Goal: Task Accomplishment & Management: Use online tool/utility

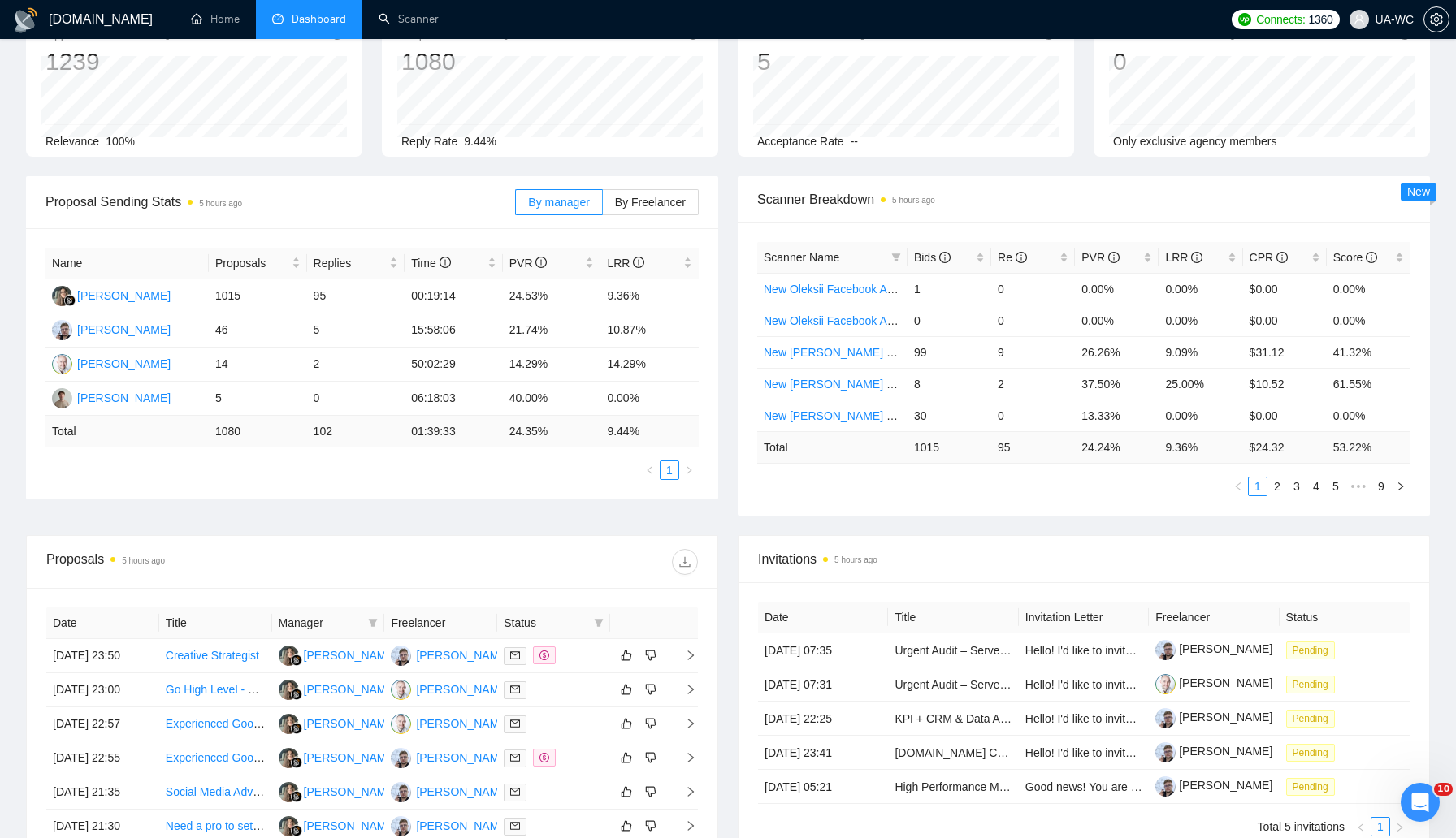
scroll to position [281, 0]
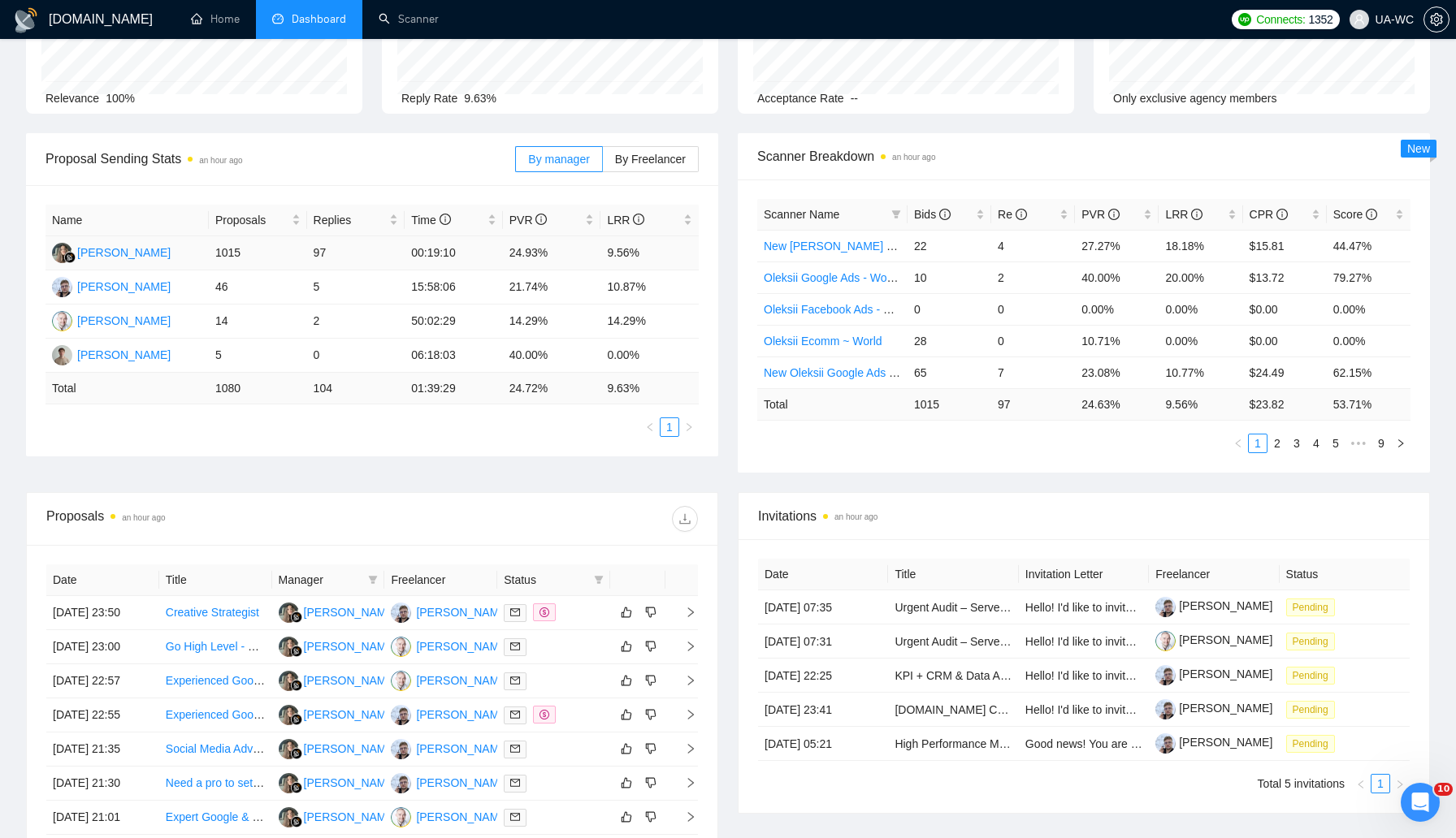
scroll to position [227, 0]
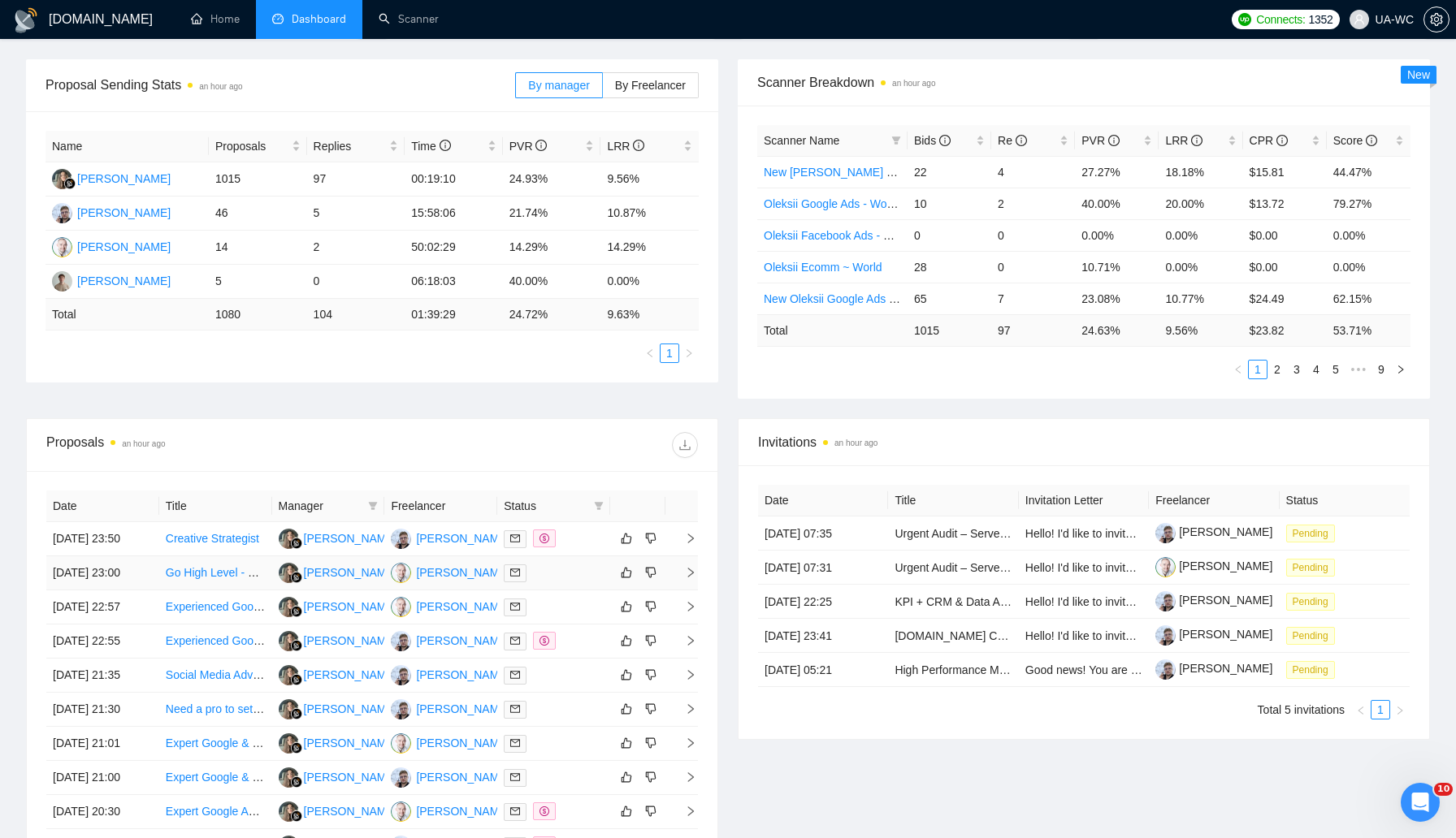
click at [688, 578] on icon "right" at bounding box center [690, 572] width 11 height 11
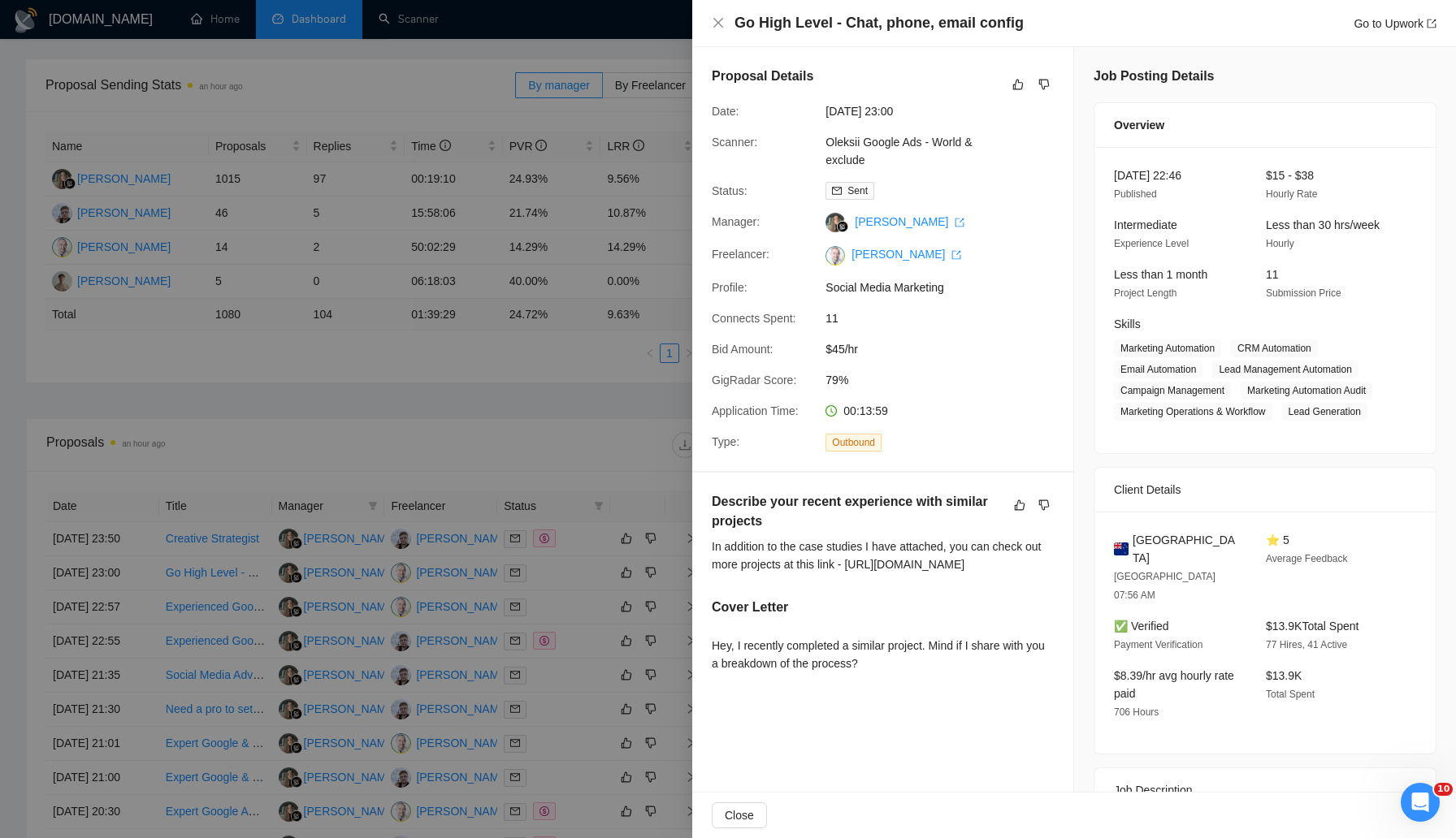
click at [469, 364] on div at bounding box center [728, 419] width 1456 height 838
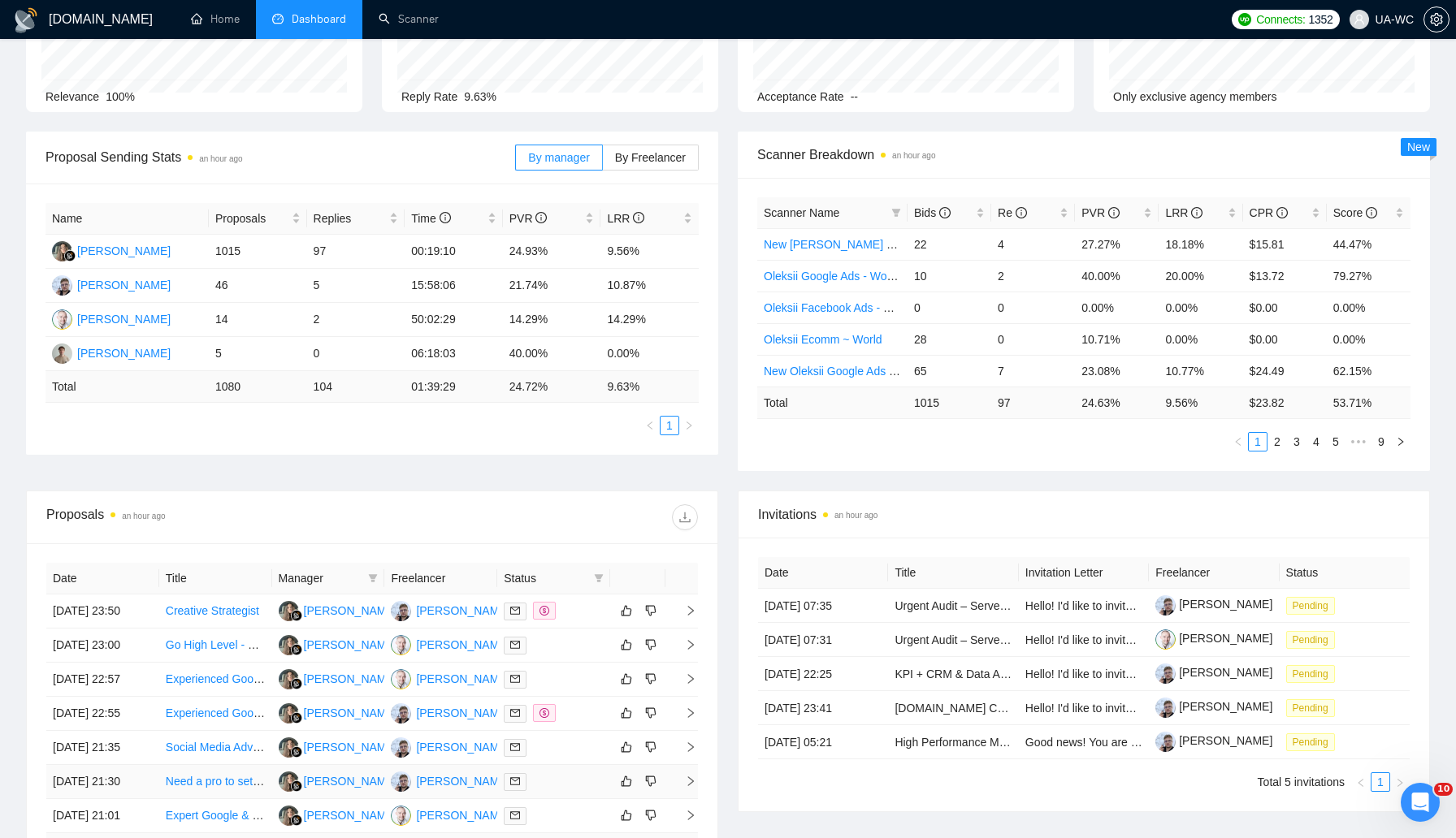
scroll to position [0, 0]
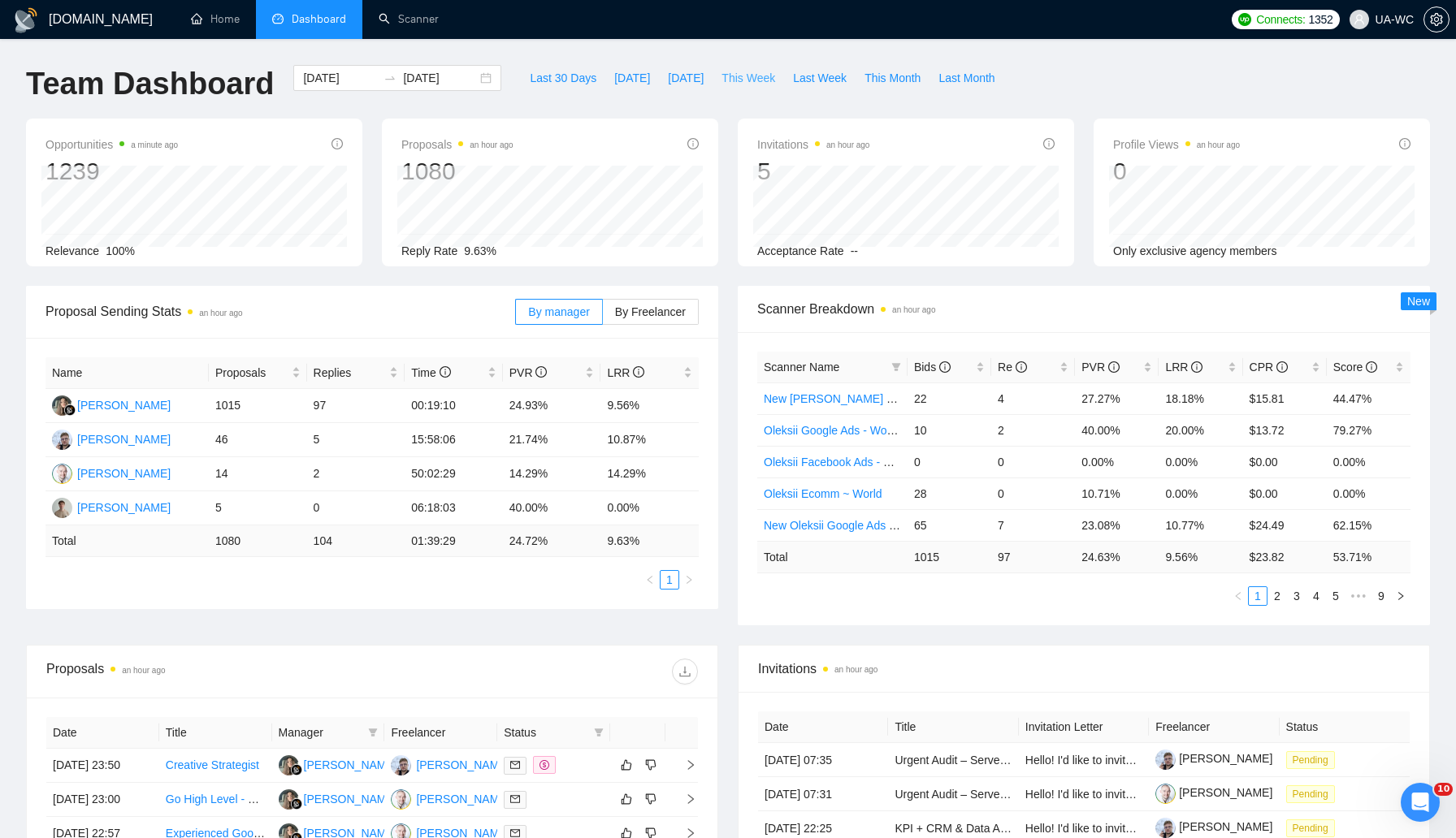
click at [746, 79] on span "This Week" at bounding box center [748, 77] width 54 height 18
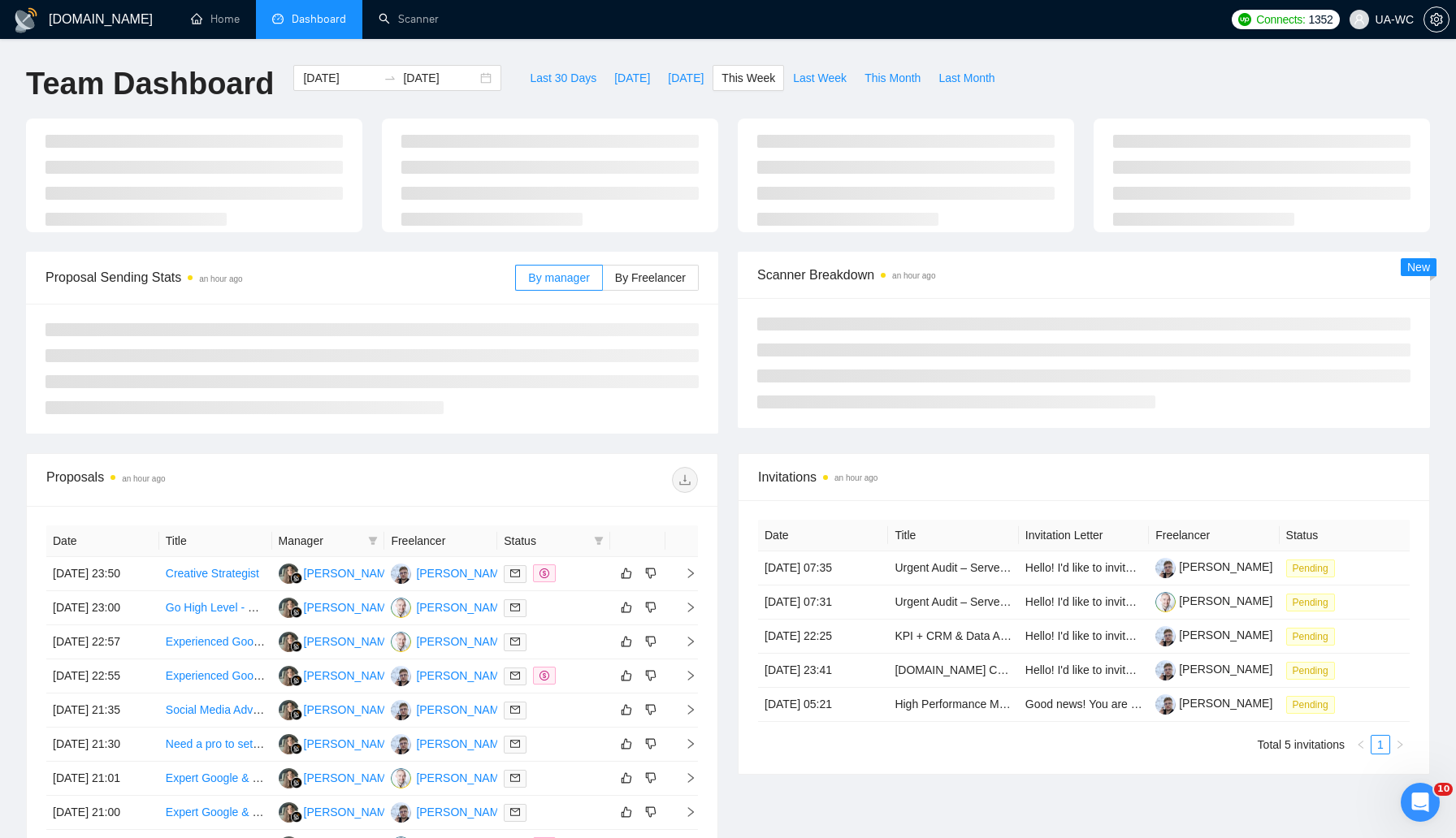
type input "2025-09-15"
type input "2025-09-21"
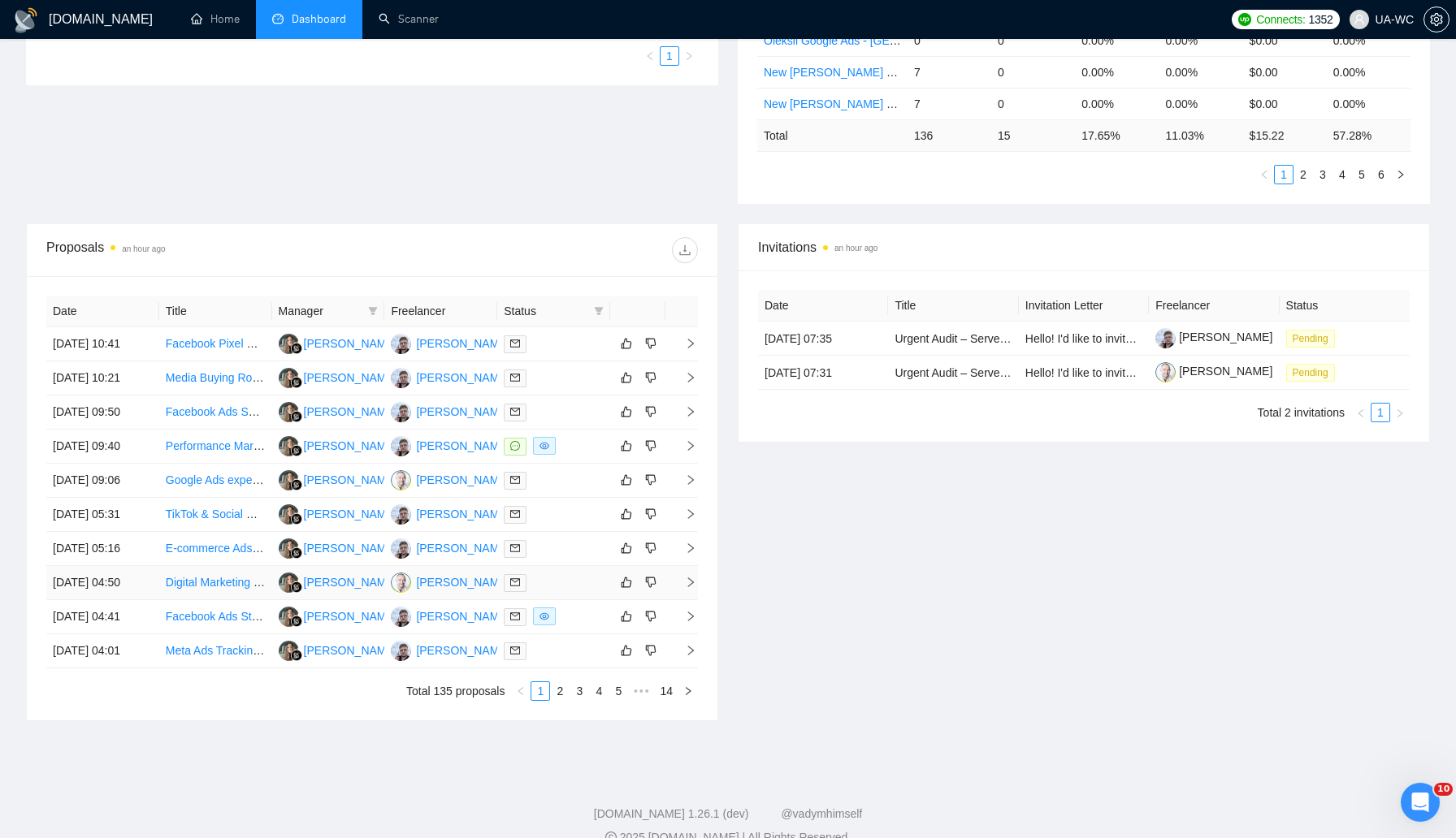
scroll to position [494, 0]
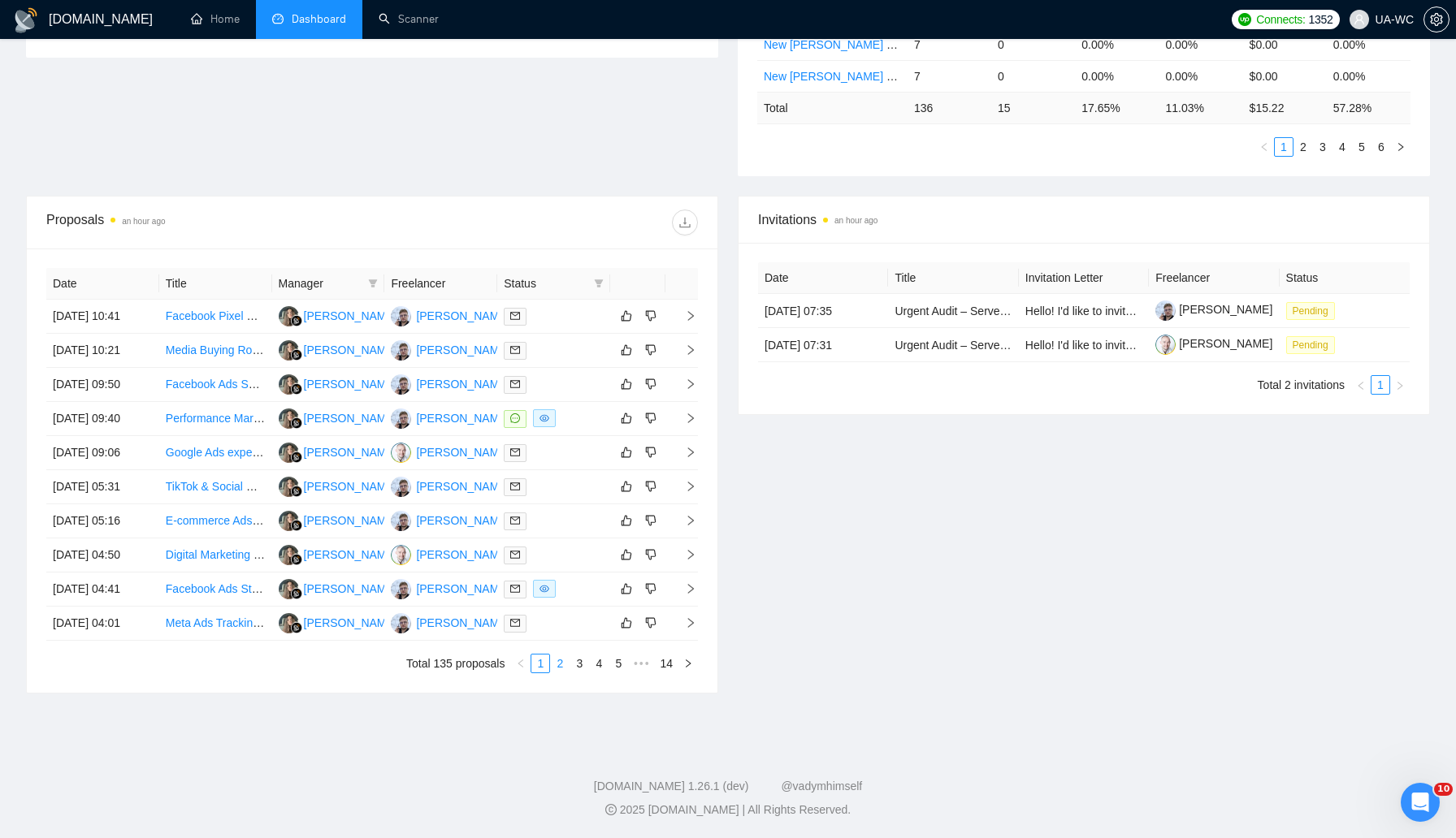
click at [560, 673] on link "2" at bounding box center [560, 663] width 18 height 18
click at [692, 527] on icon "right" at bounding box center [690, 520] width 11 height 11
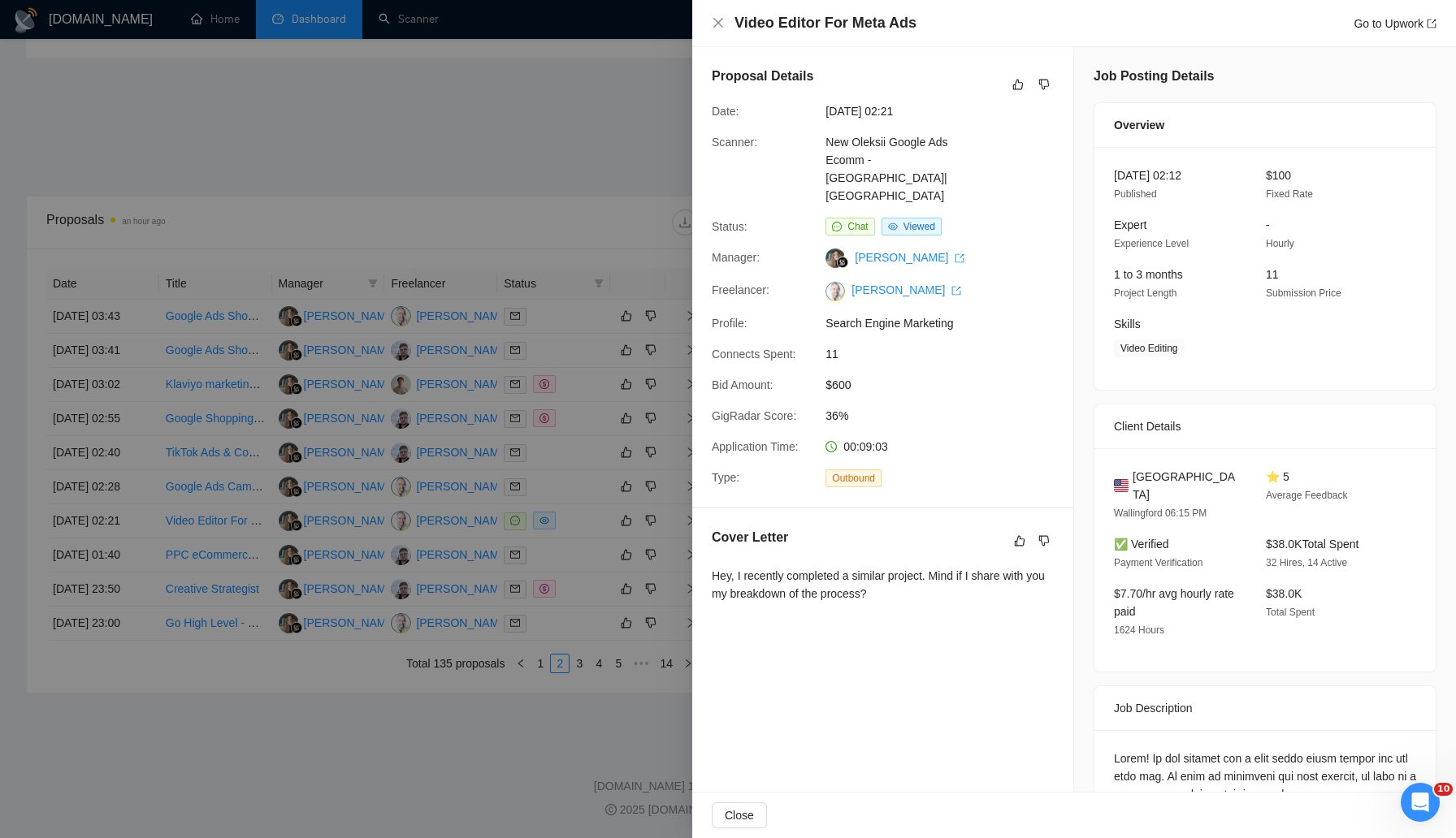
click at [479, 316] on div at bounding box center [728, 419] width 1456 height 838
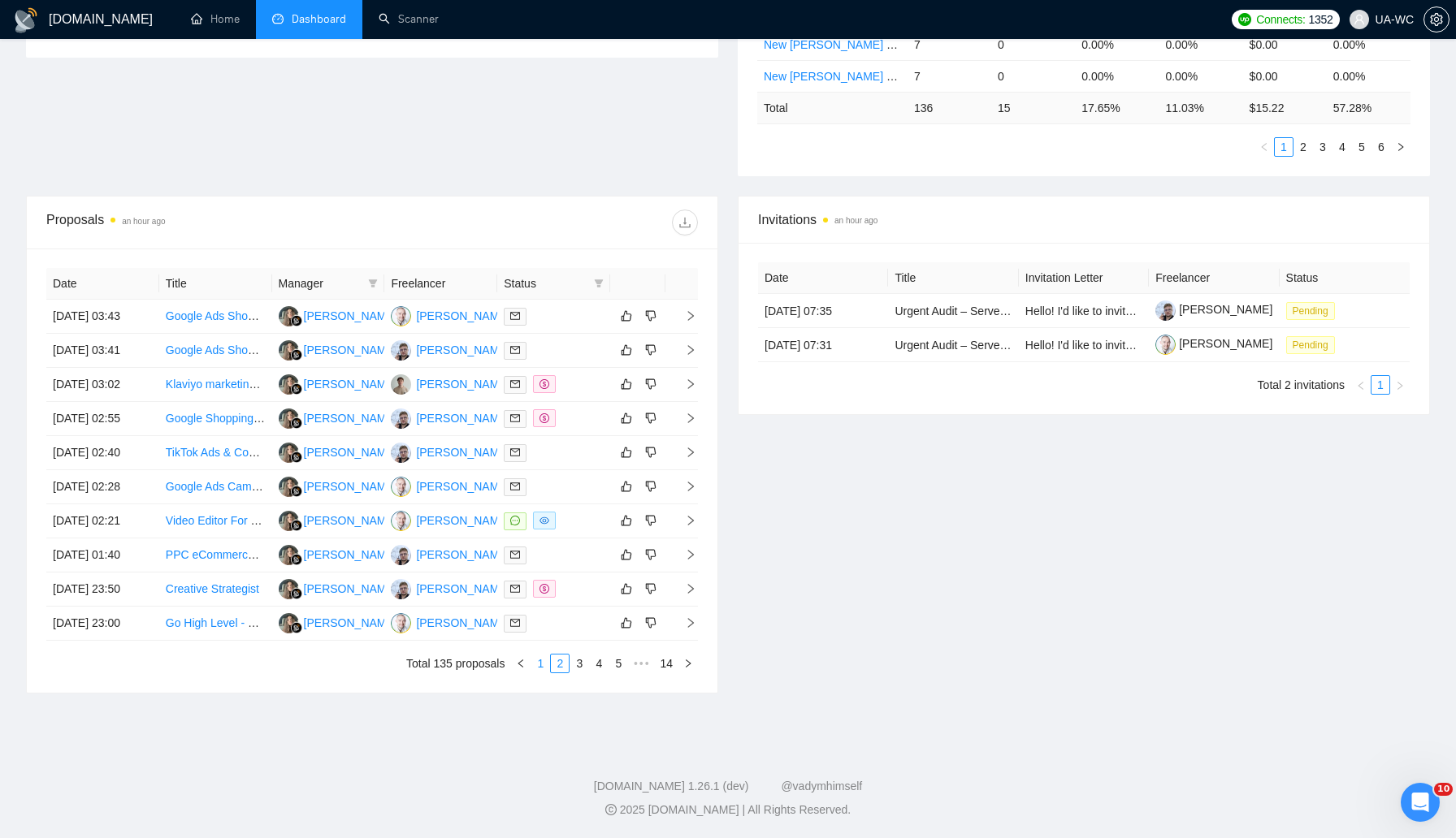
click at [543, 673] on link "1" at bounding box center [540, 663] width 18 height 18
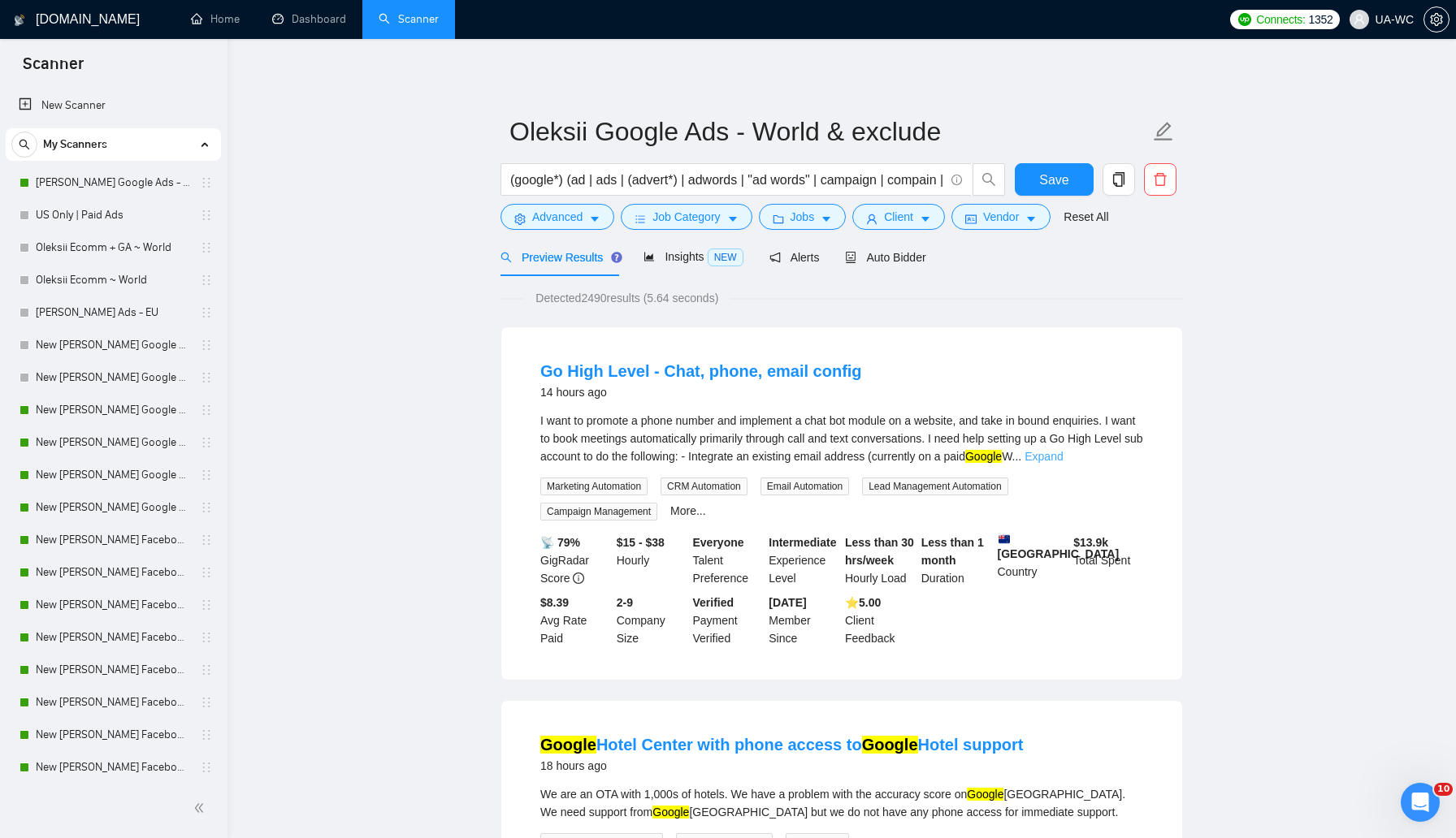
click at [1062, 454] on link "Expand" at bounding box center [1043, 456] width 38 height 13
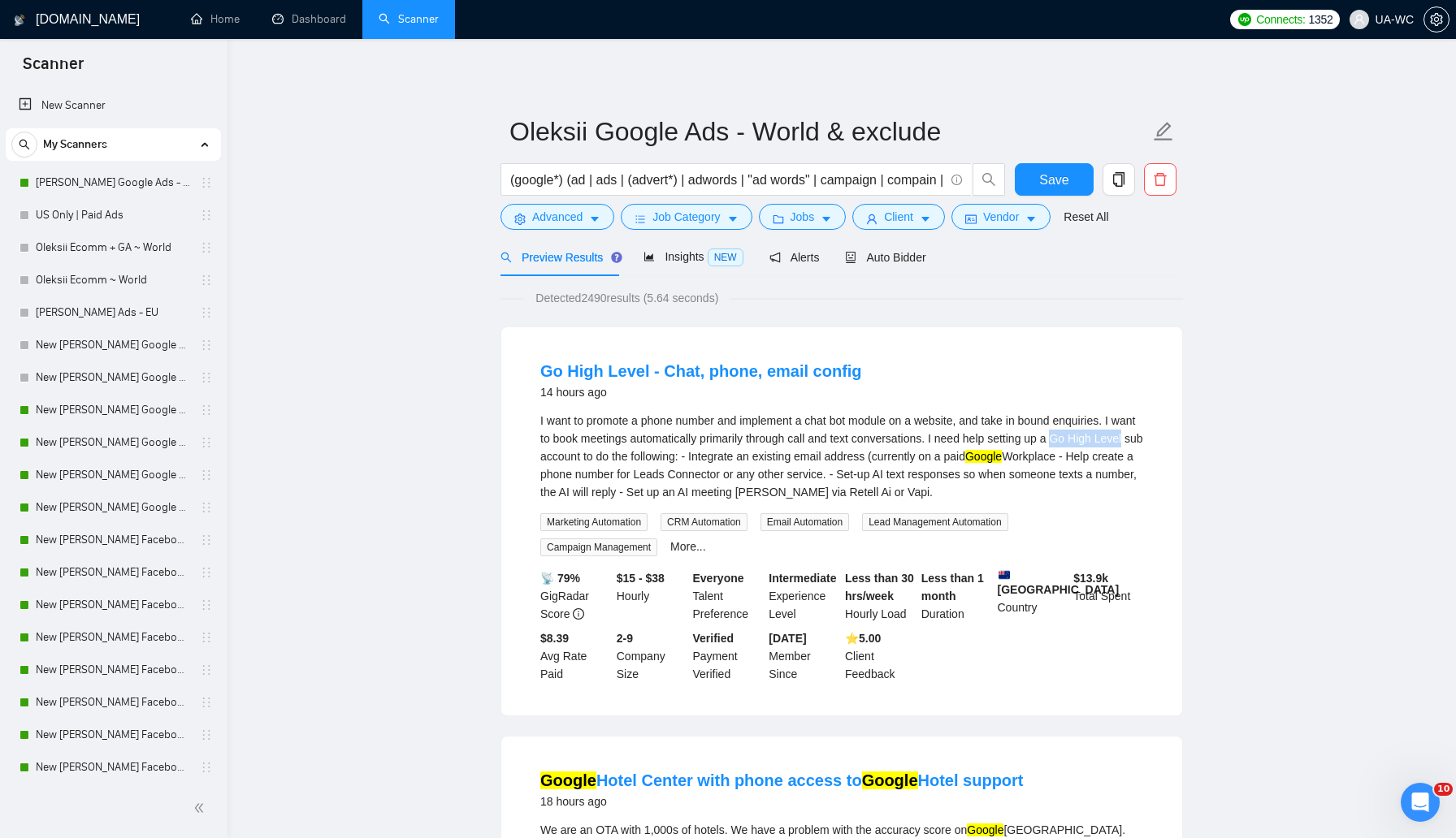
drag, startPoint x: 1102, startPoint y: 440, endPoint x: 567, endPoint y: 455, distance: 535.2
click at [567, 455] on div "I want to promote a phone number and implement a chat bot module on a website, …" at bounding box center [841, 456] width 602 height 90
copy div "Go High Level"
click at [525, 217] on icon "setting" at bounding box center [520, 219] width 11 height 11
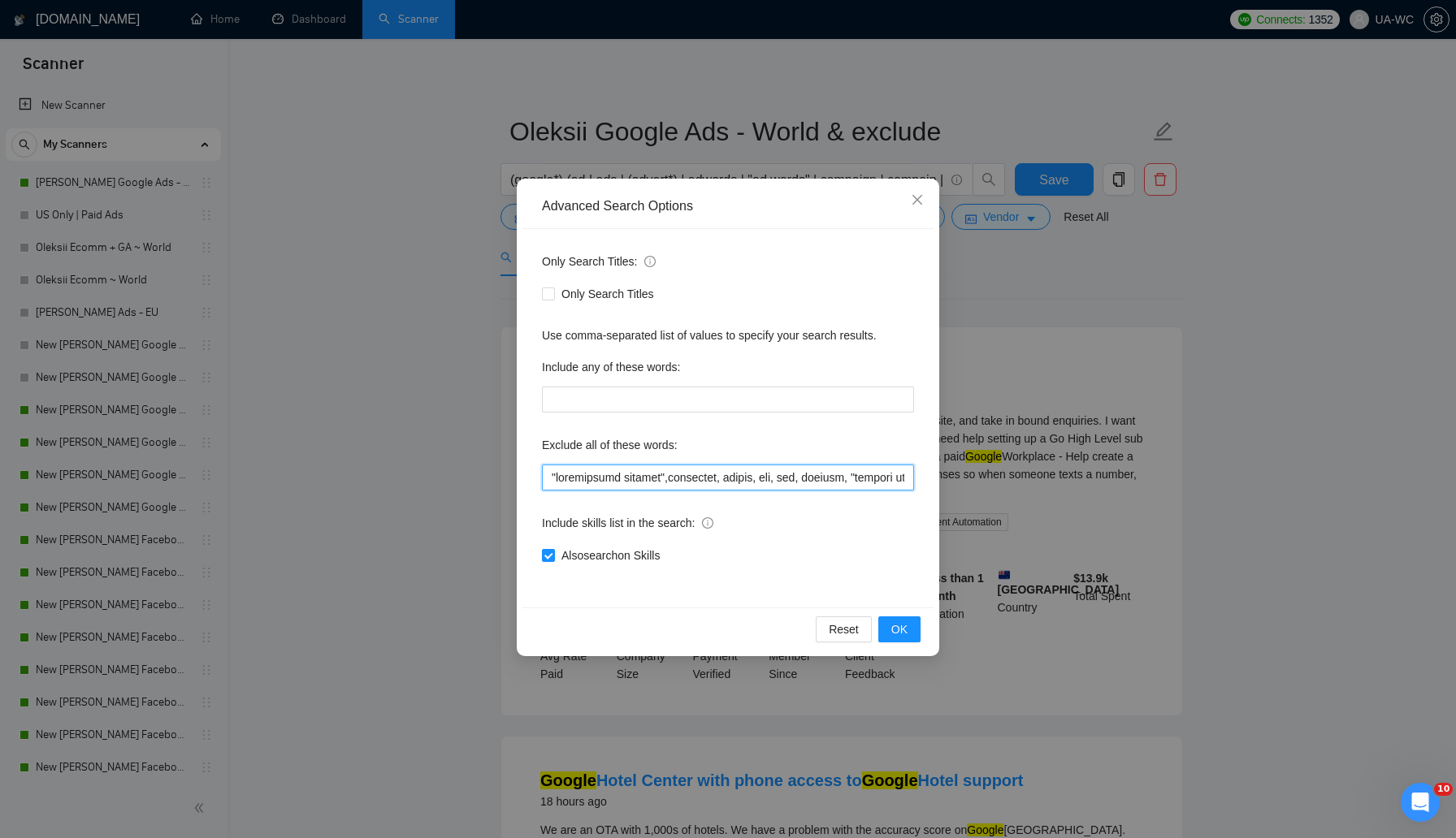
click at [548, 471] on input "text" at bounding box center [728, 478] width 372 height 26
paste input "Go High Level"
click at [906, 635] on span "OK" at bounding box center [899, 629] width 17 height 18
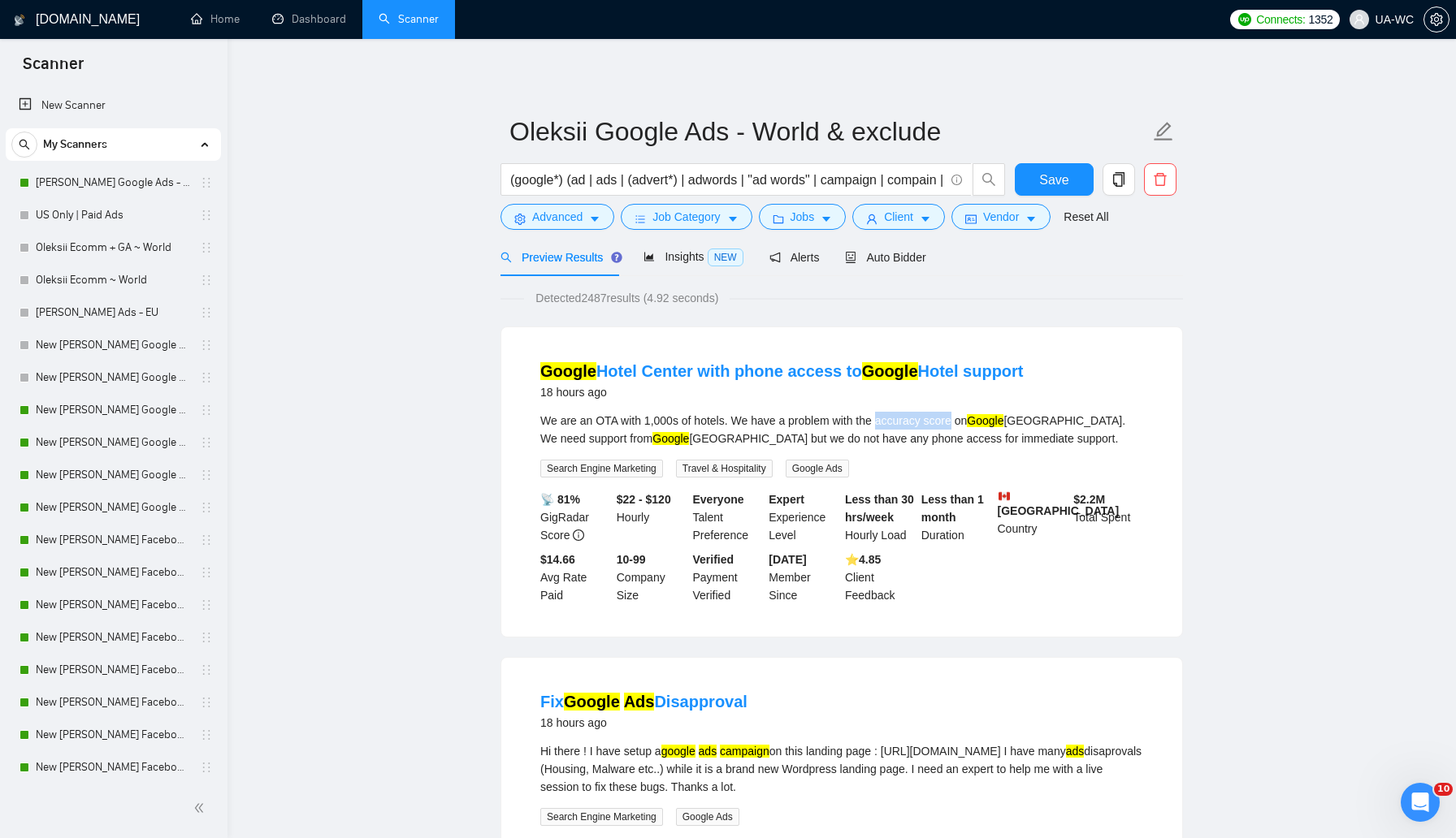
drag, startPoint x: 887, startPoint y: 422, endPoint x: 967, endPoint y: 422, distance: 80.0
click at [967, 422] on div "We are an OTA with 1,000s of hotels. We have a problem with the accuracy score …" at bounding box center [841, 429] width 602 height 36
copy div "accuracy score"
click at [526, 229] on button "Advanced" at bounding box center [557, 217] width 114 height 26
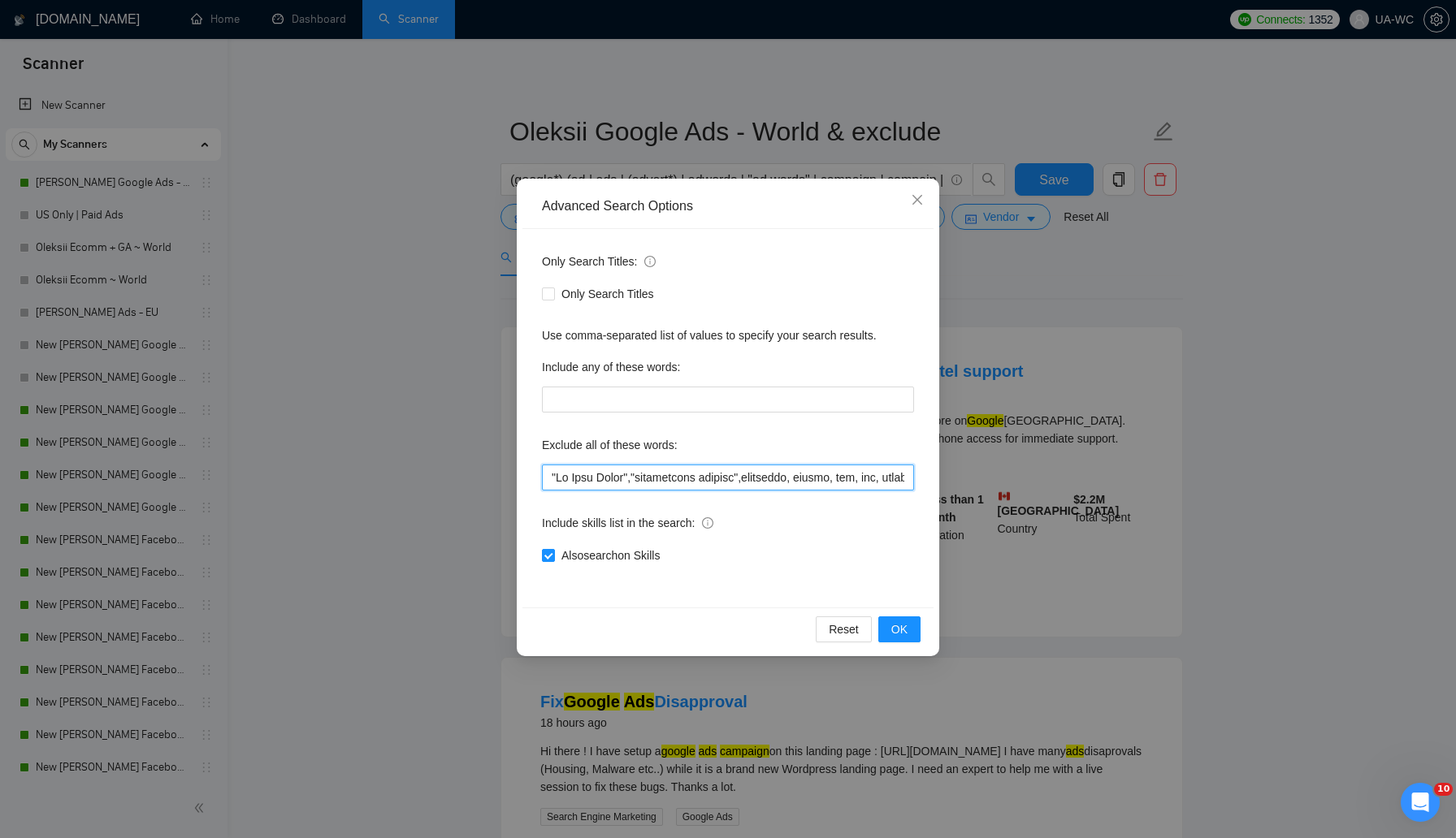
click at [548, 473] on input "text" at bounding box center [728, 478] width 372 height 26
paste input "accuracy score"
click at [894, 627] on span "OK" at bounding box center [899, 629] width 17 height 18
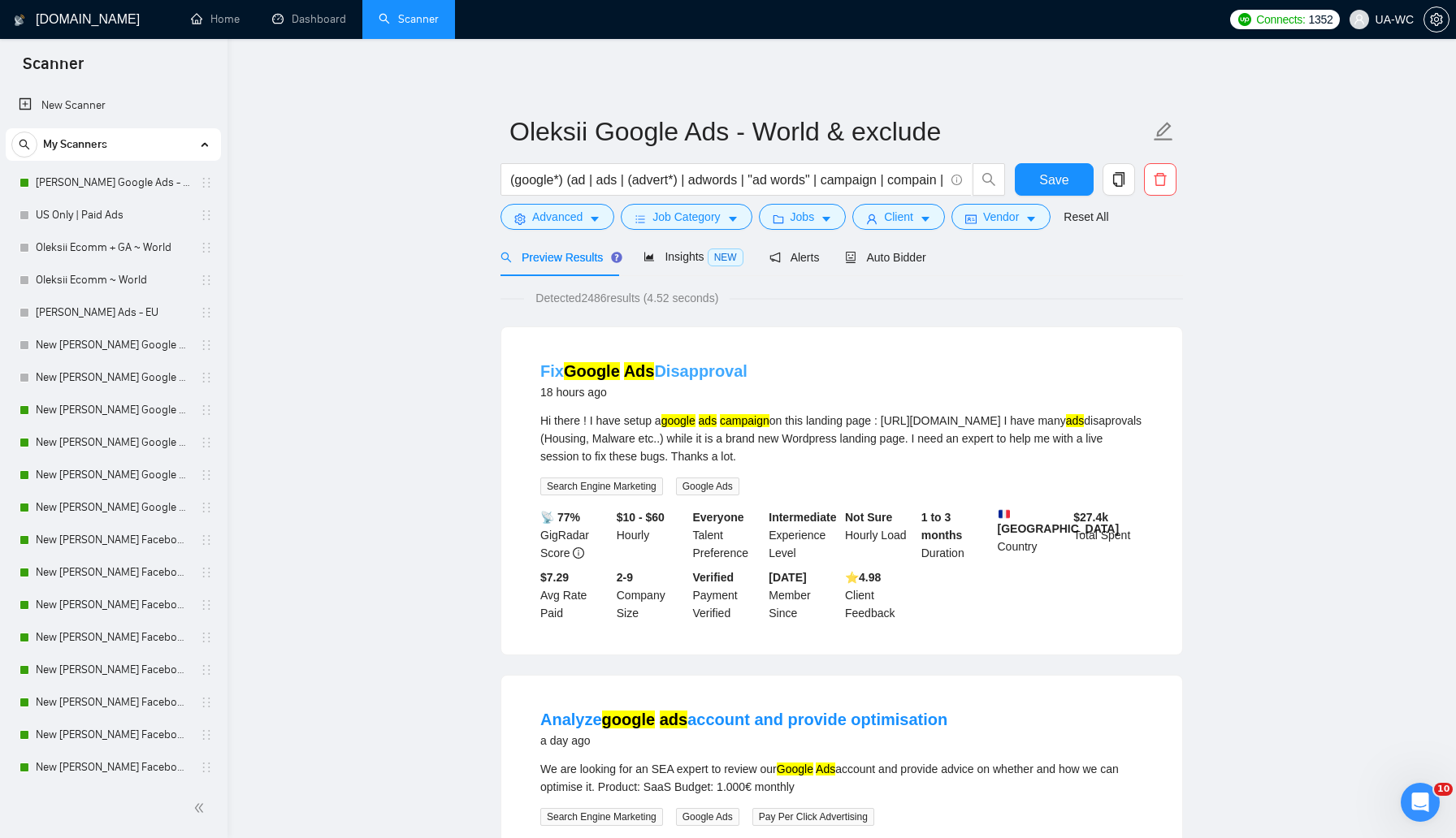
drag, startPoint x: 759, startPoint y: 376, endPoint x: 655, endPoint y: 378, distance: 104.0
click at [655, 378] on div "Fix Google Ads Disapproval 18 hours ago" at bounding box center [841, 381] width 602 height 43
copy link "Disapproval"
click at [506, 223] on button "Advanced" at bounding box center [557, 217] width 114 height 26
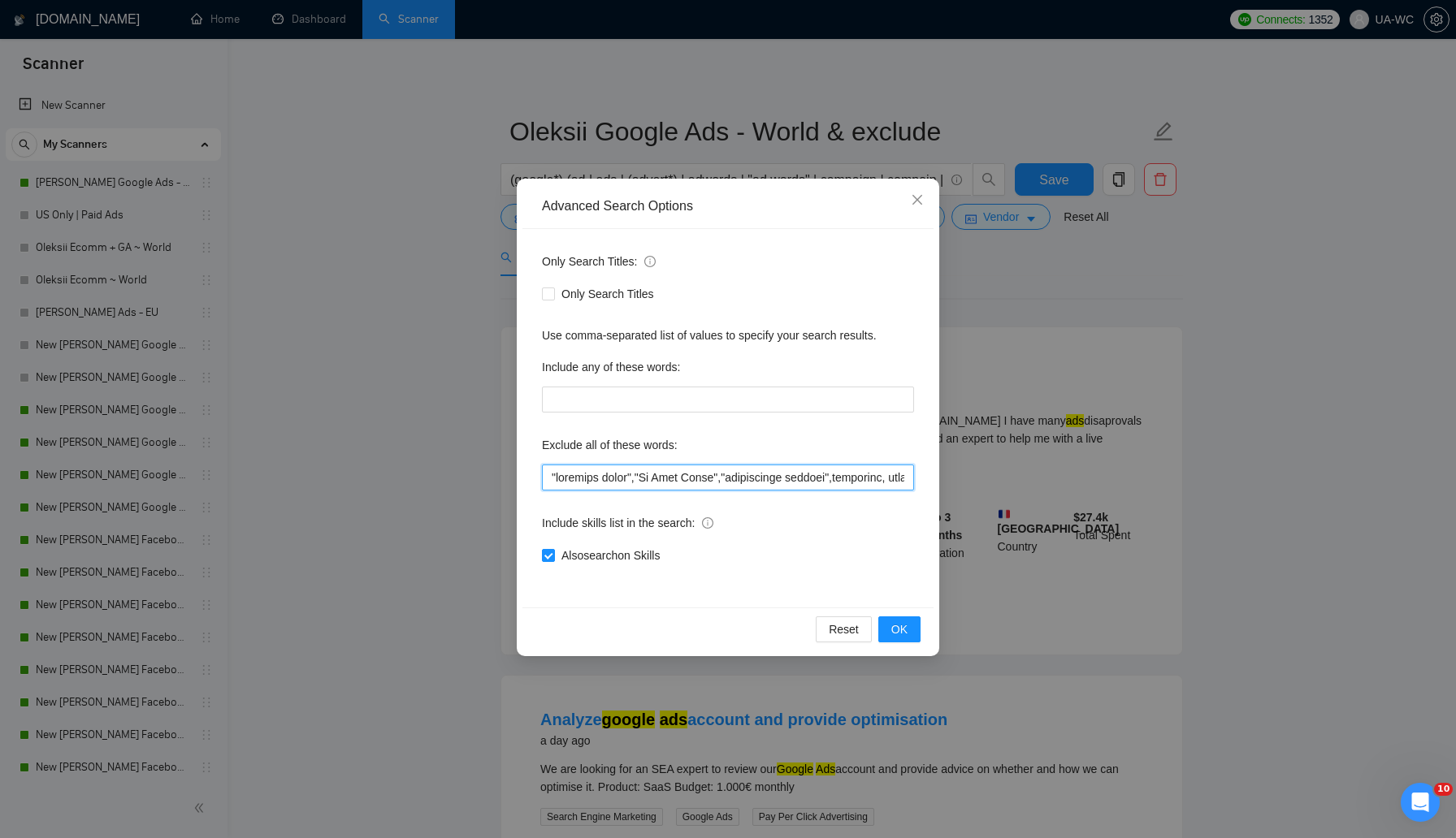
click at [544, 485] on input "text" at bounding box center [728, 478] width 372 height 26
paste input "Disapproval"
type input "Disapproval,"accuracy score","Go High Level","marketplace posting",affiliate, c…"
click at [899, 626] on span "OK" at bounding box center [899, 629] width 17 height 18
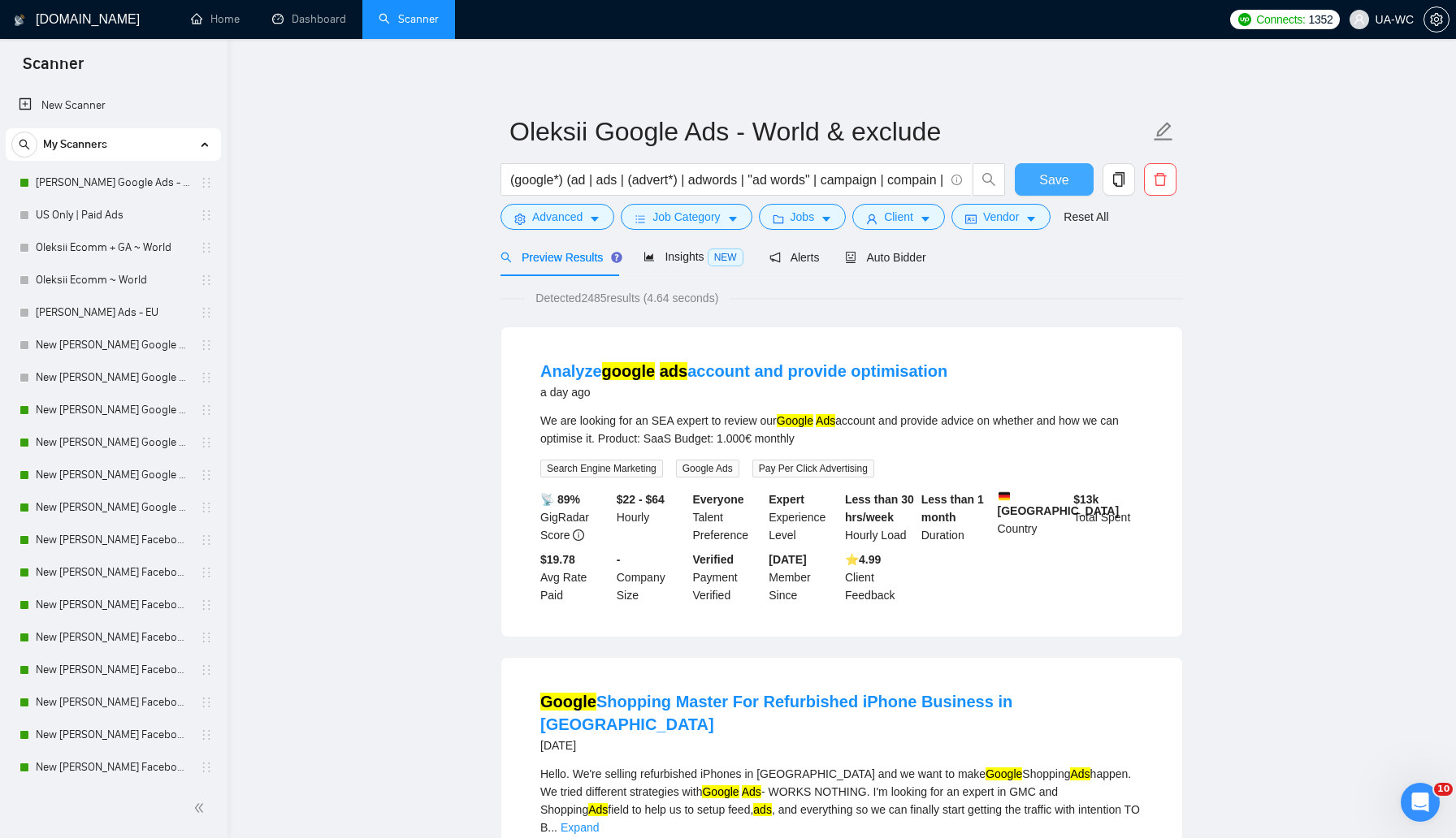
click at [1049, 178] on span "Save" at bounding box center [1054, 179] width 30 height 20
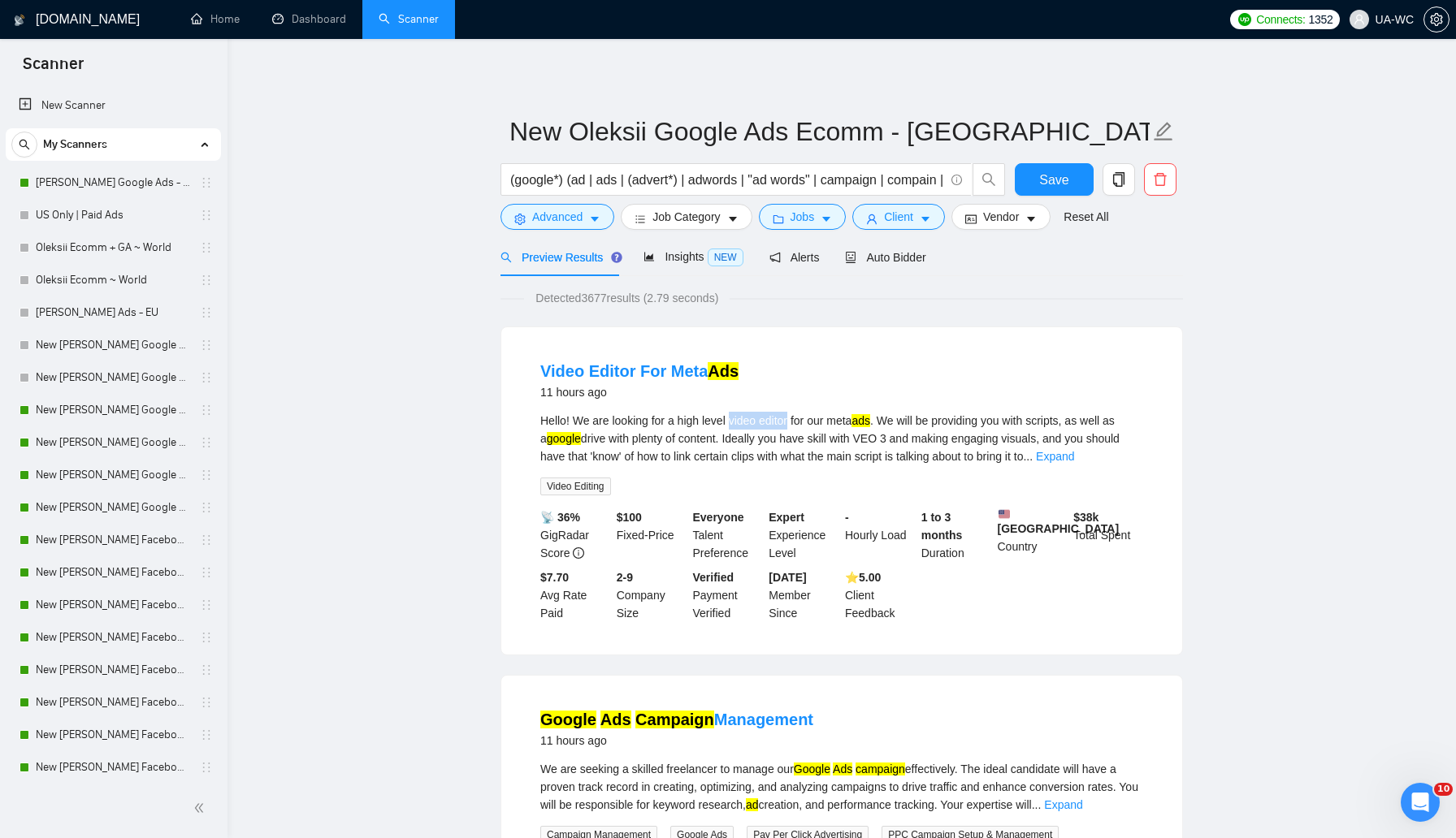
drag, startPoint x: 736, startPoint y: 420, endPoint x: 795, endPoint y: 416, distance: 59.1
click at [795, 416] on div "Hello! We are looking for a high level video editor for our meta ads . We will …" at bounding box center [841, 439] width 602 height 54
copy div "video editor"
click at [554, 213] on span "Advanced" at bounding box center [557, 216] width 50 height 18
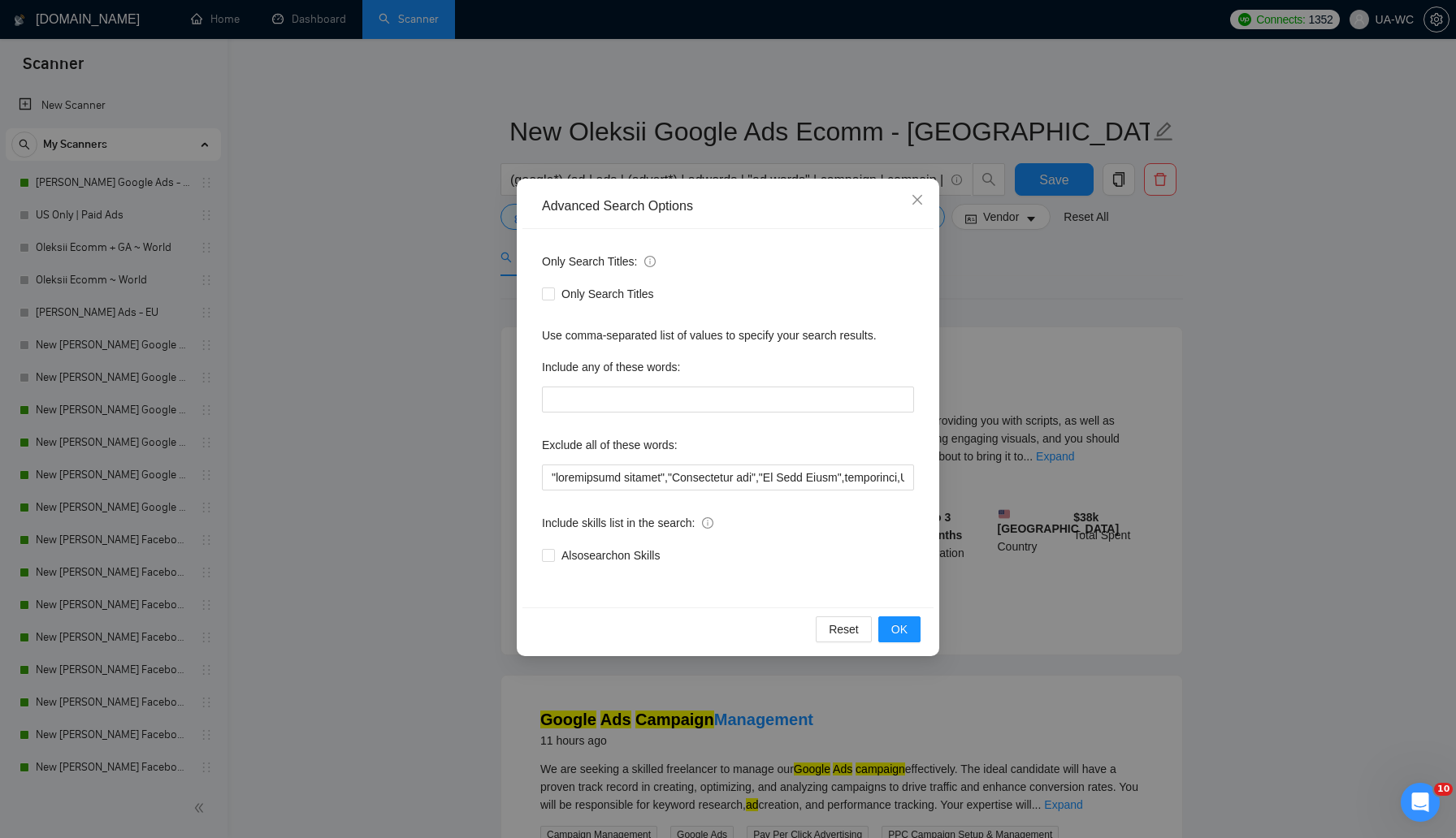
click at [541, 480] on div "Only Search Titles: Only Search Titles Use comma-separated list of values to sp…" at bounding box center [728, 418] width 411 height 378
click at [545, 482] on input "text" at bounding box center [728, 478] width 372 height 26
paste input "video editor"
type input ""video editor","marketplace posting","Performance fee","Go High Level",research…"
click at [895, 627] on span "OK" at bounding box center [899, 629] width 17 height 18
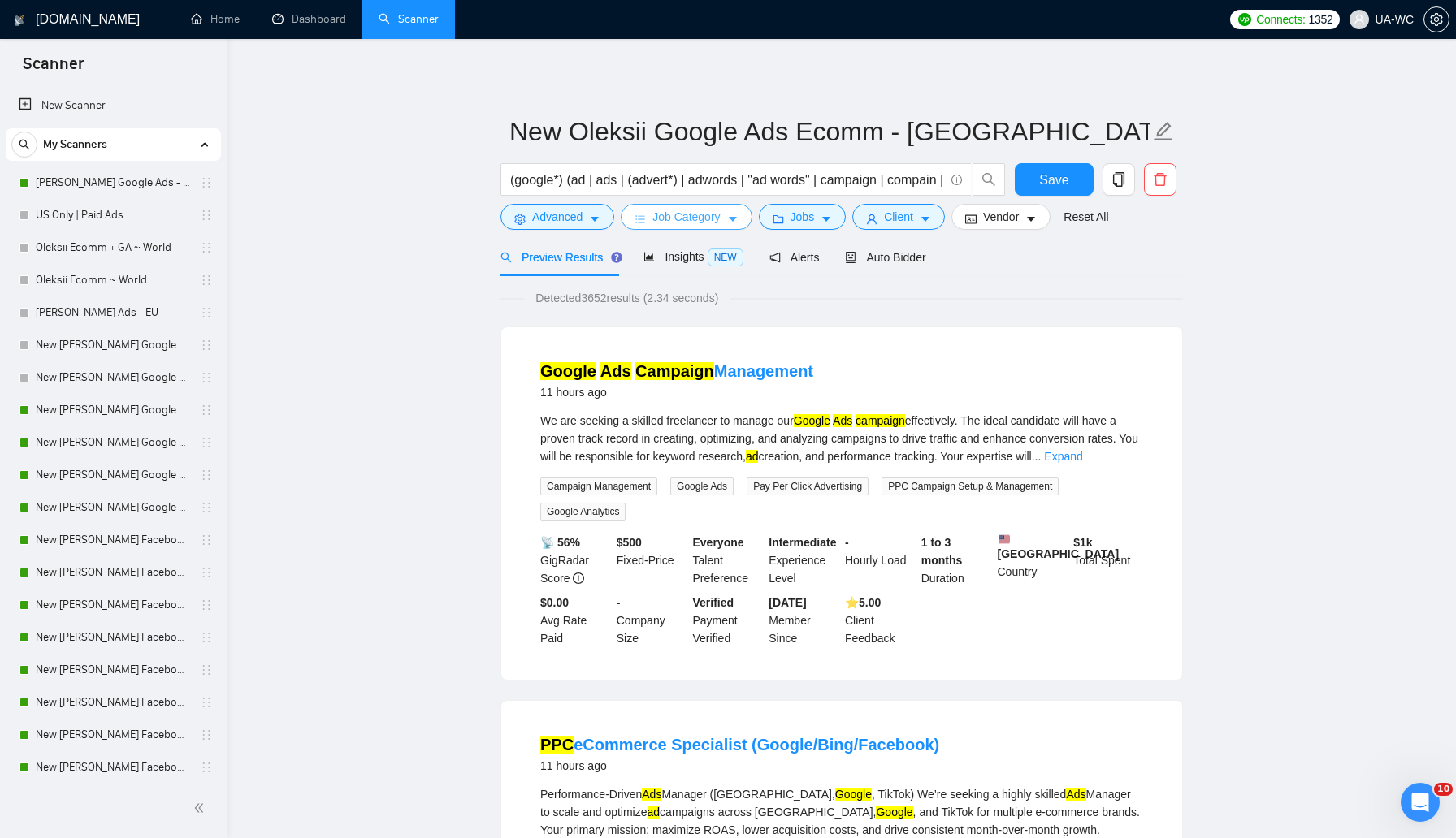
click at [708, 220] on span "Job Category" at bounding box center [686, 216] width 68 height 18
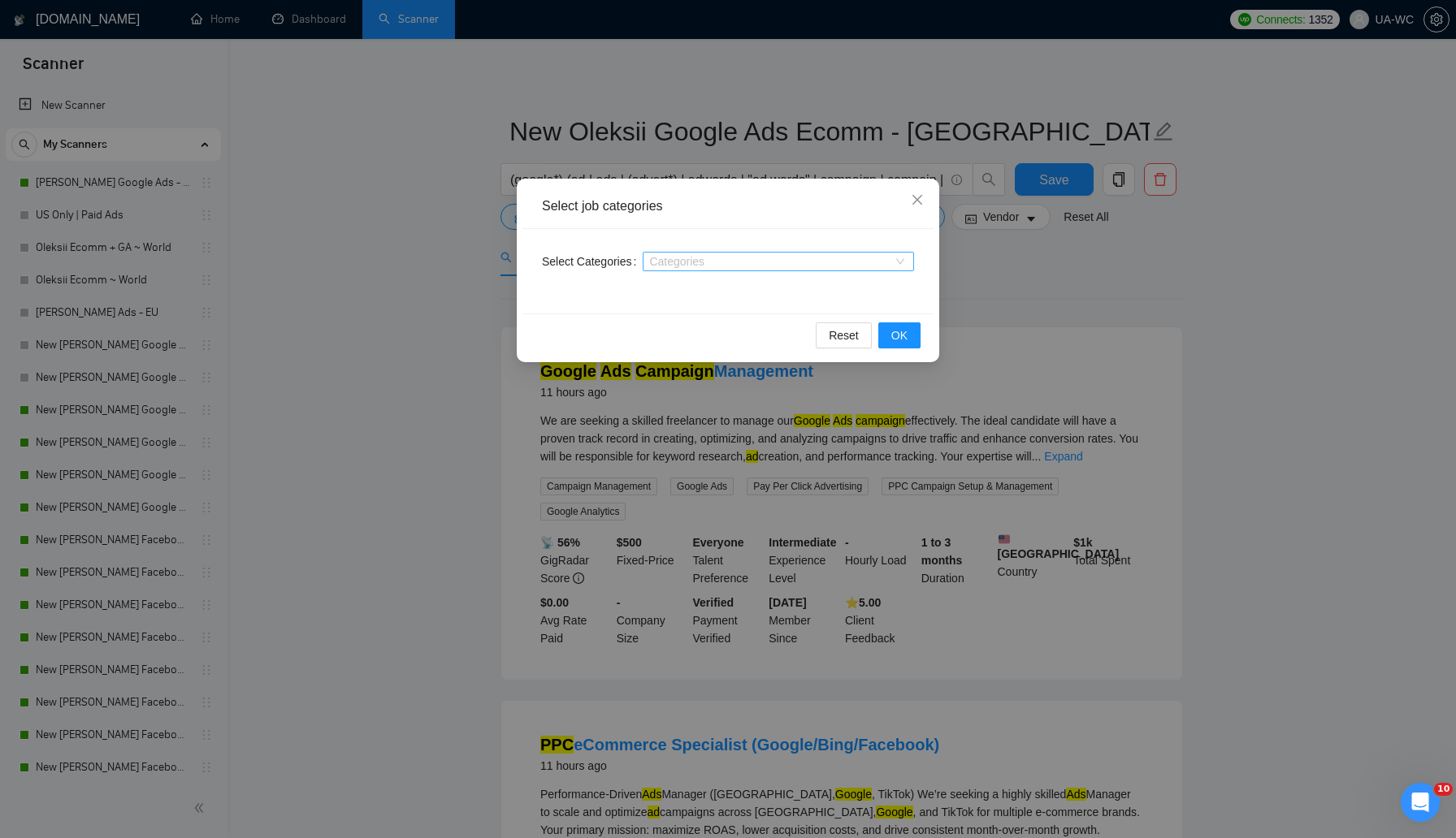
click at [664, 263] on div at bounding box center [770, 261] width 247 height 13
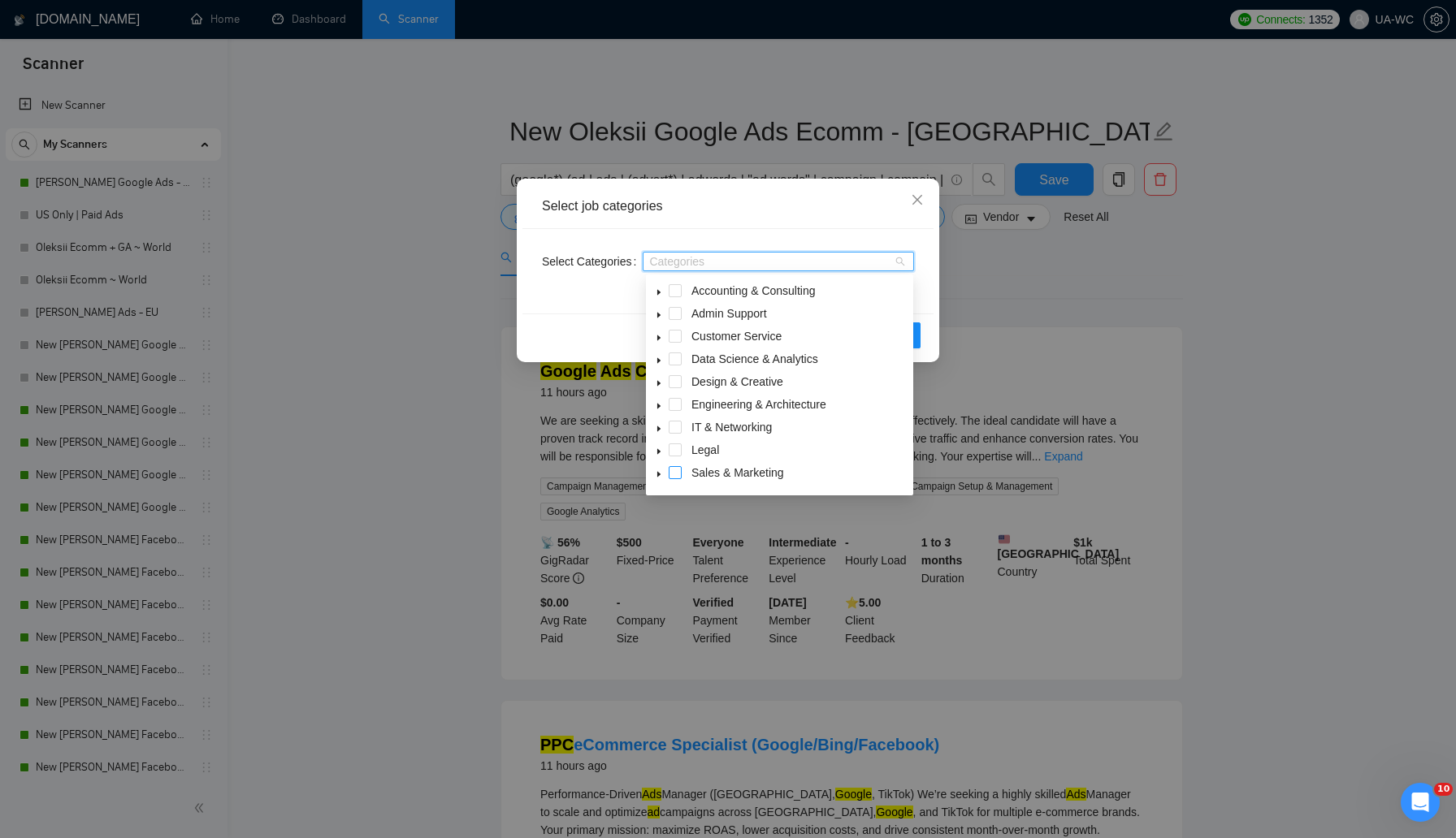
click at [672, 476] on span at bounding box center [675, 472] width 13 height 13
click at [849, 242] on div "Select Categories Sales & Marketing Sales & Marketing" at bounding box center [728, 271] width 411 height 84
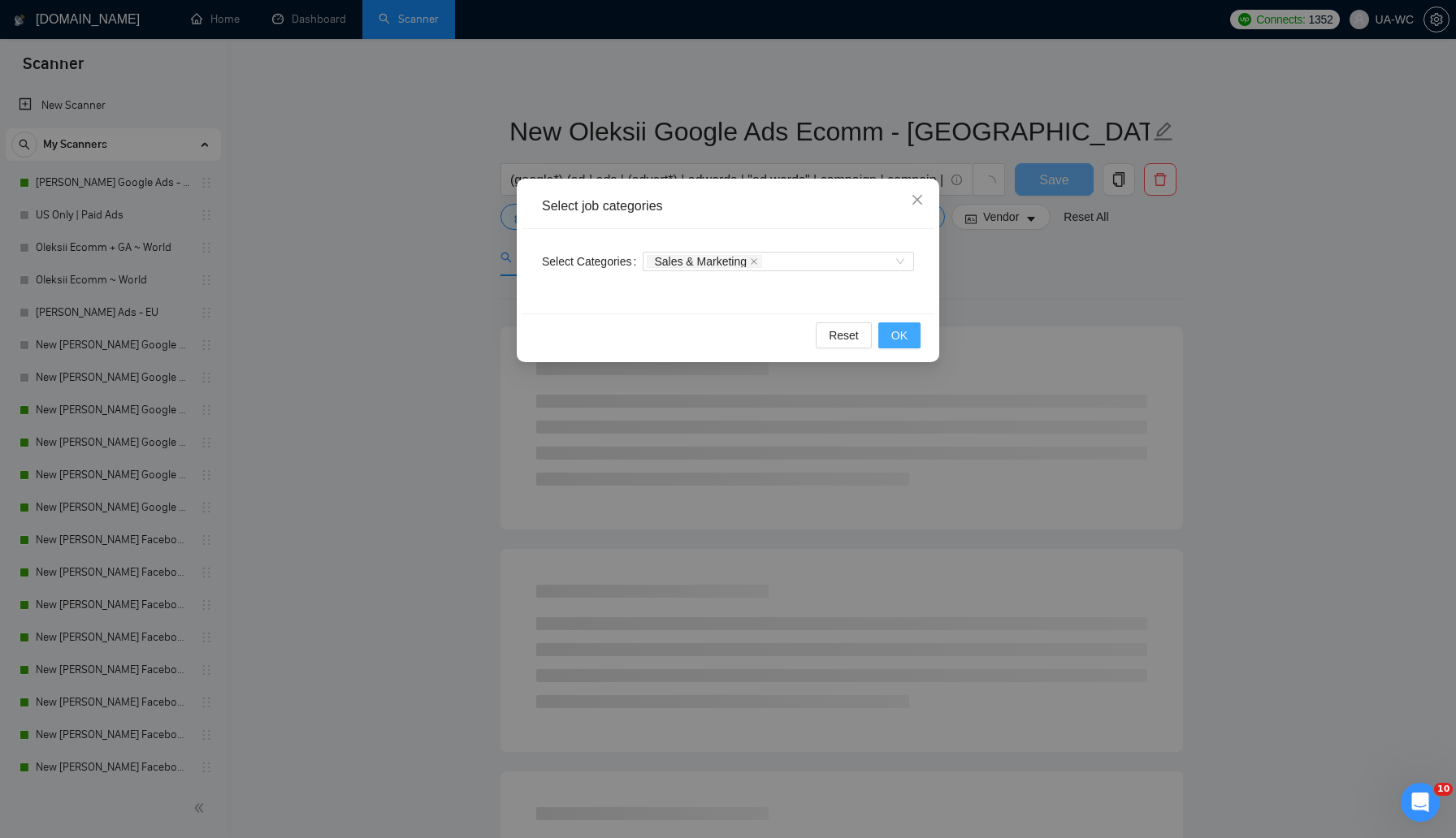
click at [897, 341] on span "OK" at bounding box center [899, 336] width 17 height 18
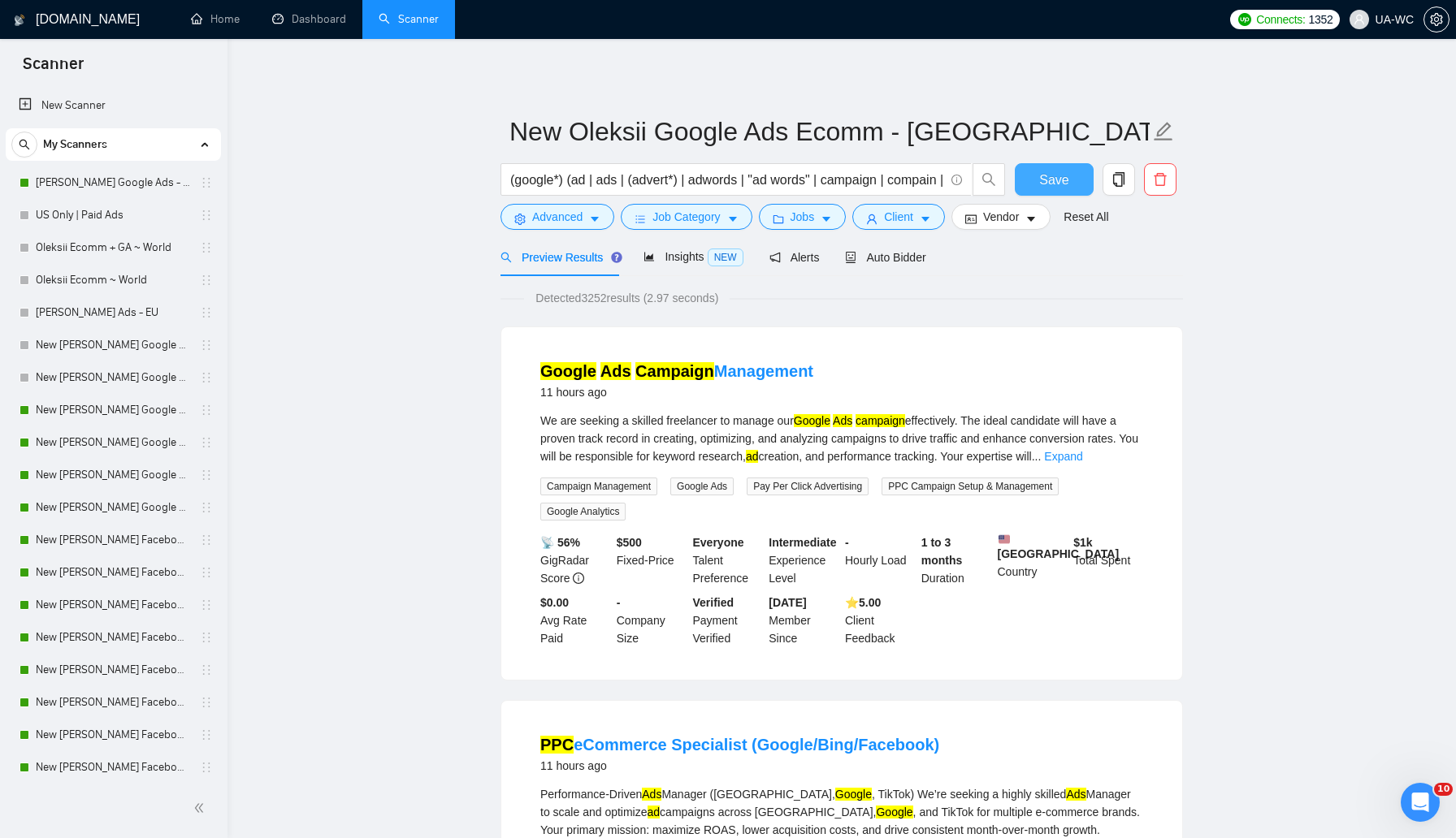
click at [1055, 183] on span "Save" at bounding box center [1054, 179] width 30 height 20
